Goal: Information Seeking & Learning: Find specific fact

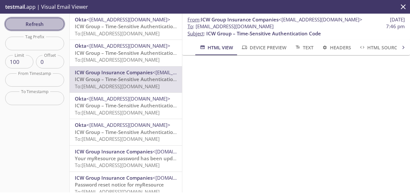
click at [40, 24] on span "Refresh" at bounding box center [34, 24] width 49 height 8
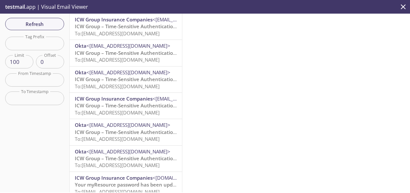
click at [120, 24] on span "ICW Group – Time-Sensitive Authentication Code" at bounding box center [132, 26] width 115 height 6
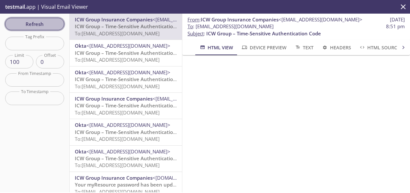
click at [30, 22] on span "Refresh" at bounding box center [34, 24] width 49 height 8
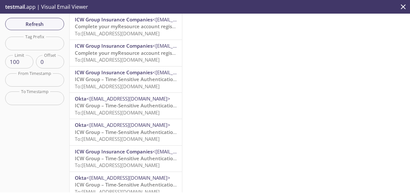
click at [126, 29] on span "Complete your myResource account registration" at bounding box center [131, 26] width 113 height 6
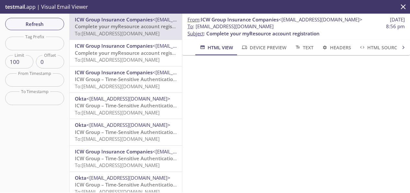
drag, startPoint x: 304, startPoint y: 28, endPoint x: 196, endPoint y: 26, distance: 107.8
click at [196, 26] on span "To : [EMAIL_ADDRESS][DOMAIN_NAME] 8:56 pm" at bounding box center [296, 26] width 217 height 7
click at [196, 26] on span "To : [EMAIL_ADDRESS][DOMAIN_NAME]" at bounding box center [231, 26] width 86 height 7
drag, startPoint x: 196, startPoint y: 26, endPoint x: 303, endPoint y: 28, distance: 106.9
click at [303, 28] on span "To : [EMAIL_ADDRESS][DOMAIN_NAME] 8:56 pm" at bounding box center [296, 26] width 217 height 7
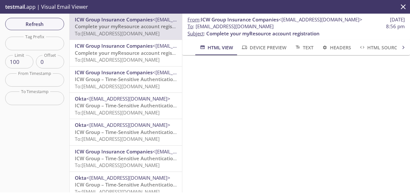
copy span "[EMAIL_ADDRESS][DOMAIN_NAME]"
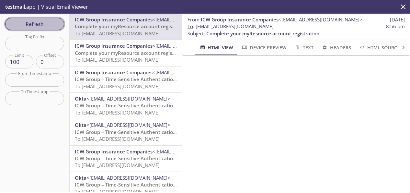
click at [36, 24] on span "Refresh" at bounding box center [34, 24] width 49 height 8
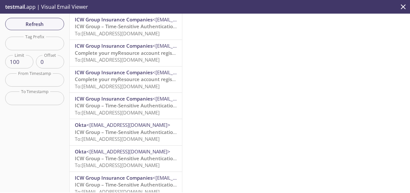
click at [118, 28] on span "ICW Group – Time-Sensitive Authentication Code" at bounding box center [132, 26] width 115 height 6
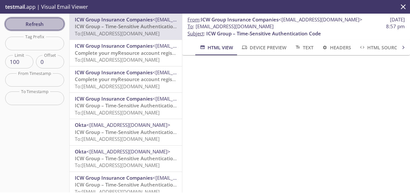
click at [34, 24] on span "Refresh" at bounding box center [34, 24] width 49 height 8
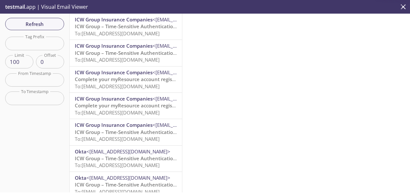
click at [130, 30] on span "To: [EMAIL_ADDRESS][DOMAIN_NAME]" at bounding box center [117, 33] width 85 height 6
